Goal: Find specific page/section: Find specific page/section

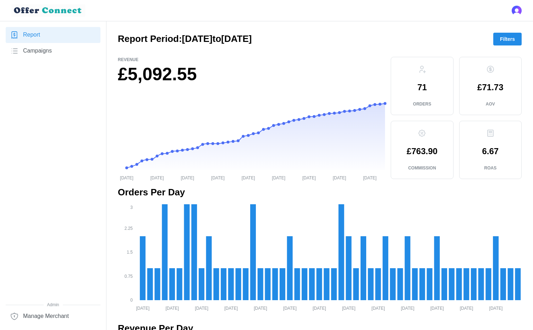
click at [500, 38] on span "Filters" at bounding box center [507, 39] width 15 height 12
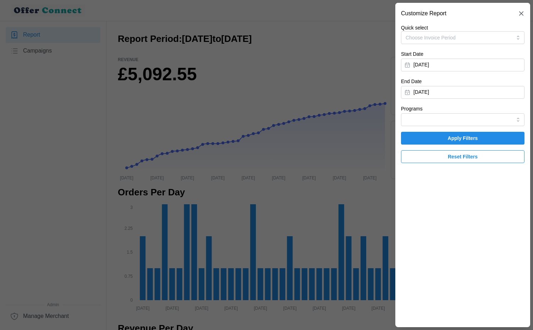
click at [470, 66] on button "[DATE]" at bounding box center [463, 65] width 124 height 13
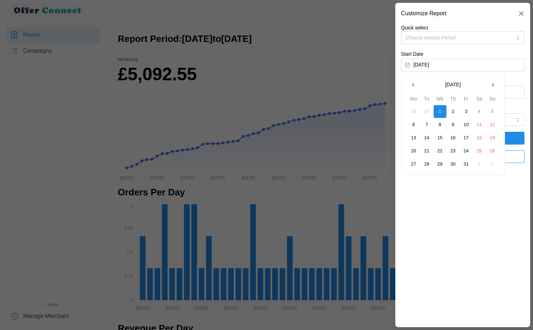
click at [493, 89] on button "button" at bounding box center [492, 84] width 13 height 13
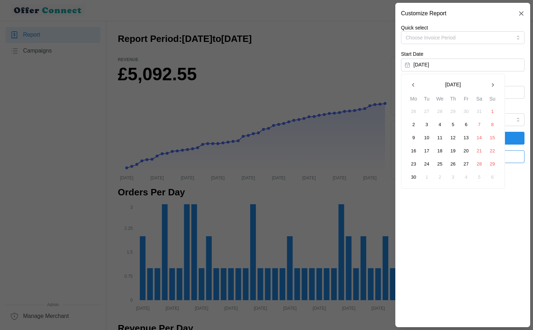
click at [493, 89] on button "button" at bounding box center [492, 84] width 13 height 13
click at [417, 84] on button "button" at bounding box center [413, 84] width 13 height 13
click at [466, 111] on button "1" at bounding box center [466, 111] width 13 height 13
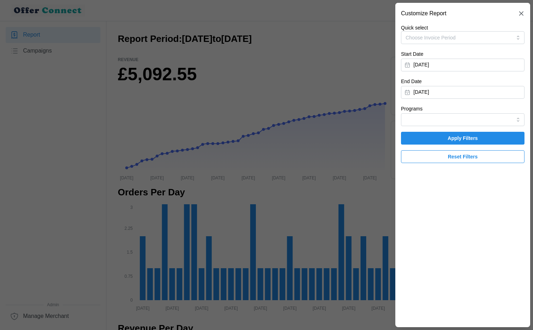
click at [473, 137] on span "Apply Filters" at bounding box center [463, 138] width 30 height 12
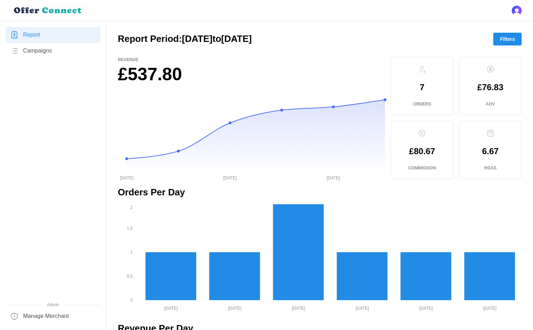
click at [48, 54] on span "Campaigns" at bounding box center [37, 50] width 29 height 9
